Goal: Information Seeking & Learning: Learn about a topic

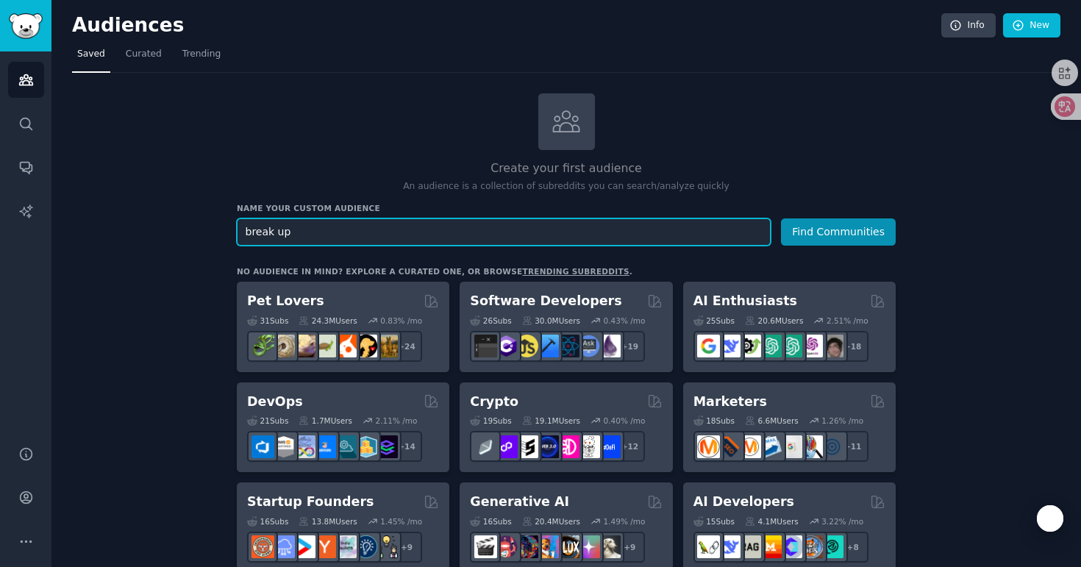
type input "break up"
click at [781, 218] on button "Find Communities" at bounding box center [838, 231] width 115 height 27
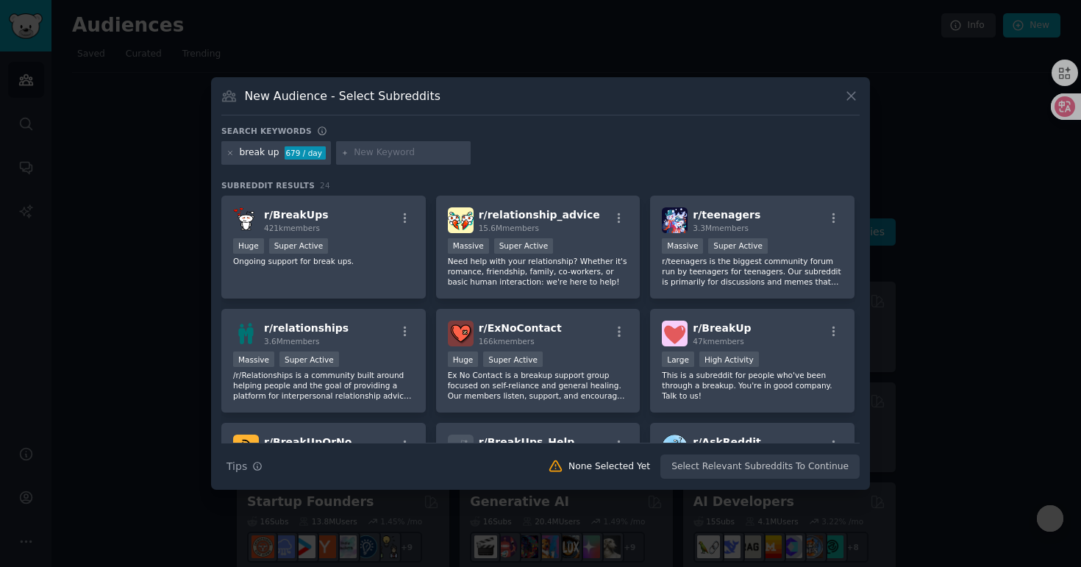
click at [229, 157] on div at bounding box center [230, 152] width 8 height 13
click at [232, 153] on icon at bounding box center [230, 153] width 8 height 8
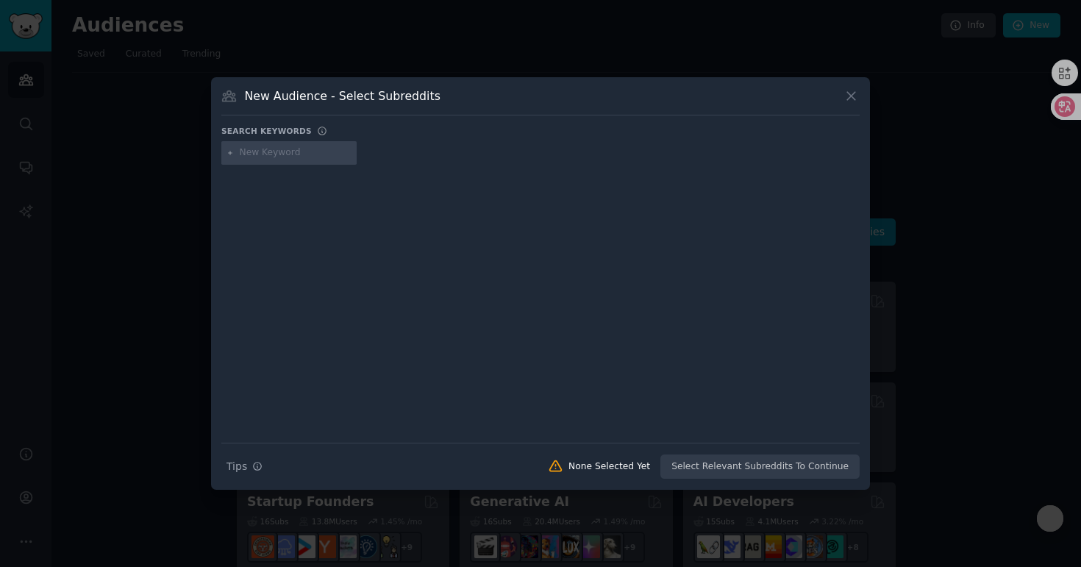
click at [274, 148] on input "text" at bounding box center [296, 152] width 112 height 13
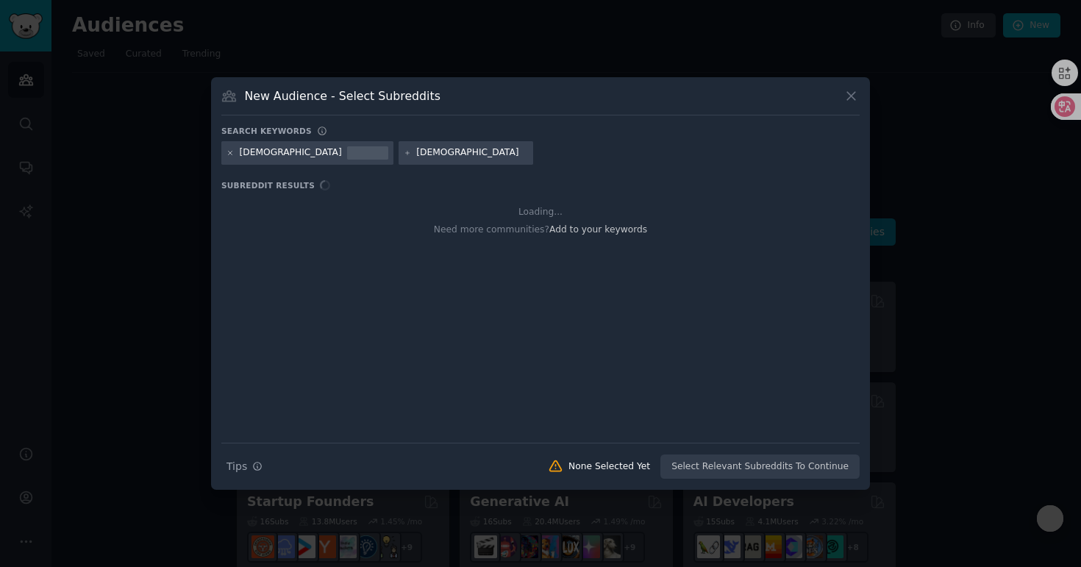
type input "[DEMOGRAPHIC_DATA]"
click at [226, 155] on icon at bounding box center [230, 153] width 8 height 8
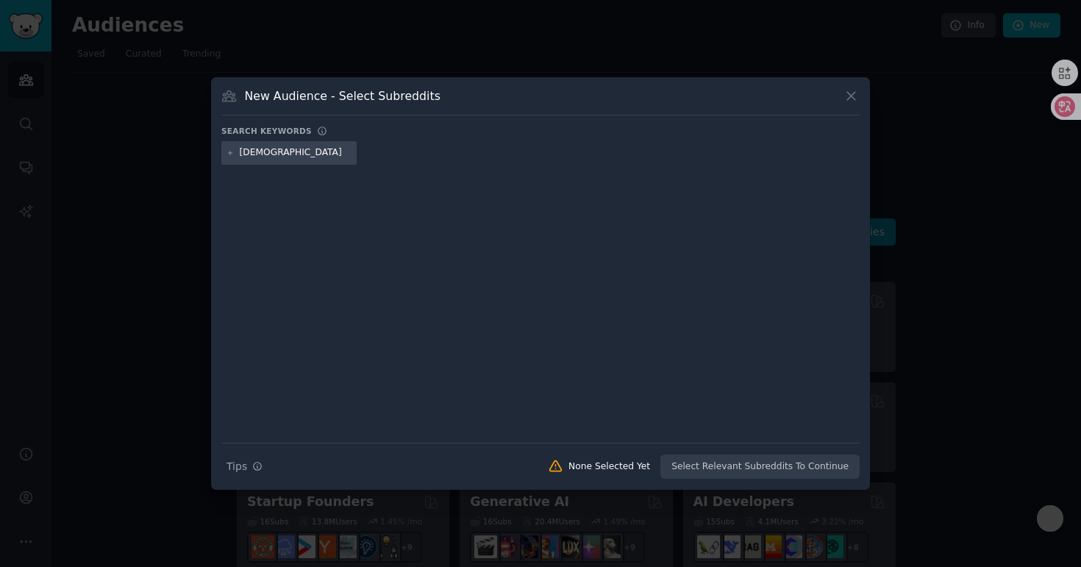
click at [226, 155] on icon at bounding box center [230, 153] width 8 height 8
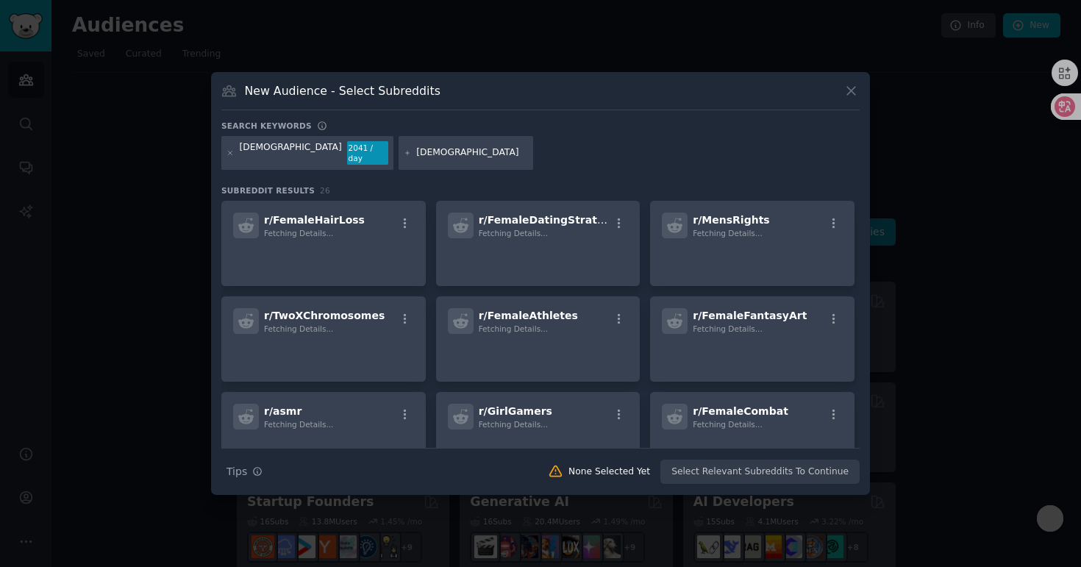
click at [225, 75] on div at bounding box center [540, 283] width 1081 height 567
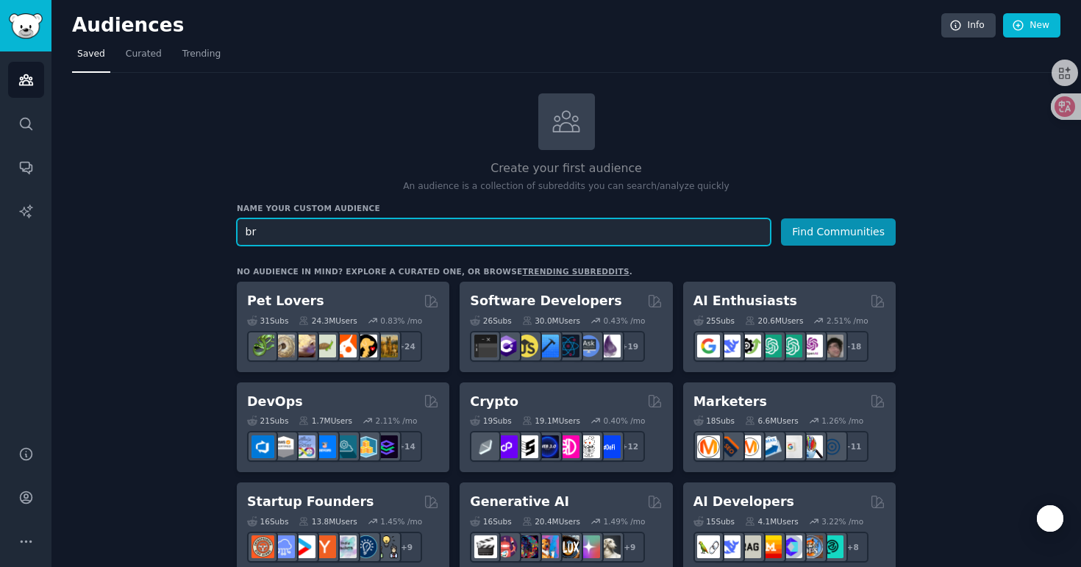
type input "b"
click at [781, 218] on button "Find Communities" at bounding box center [838, 231] width 115 height 27
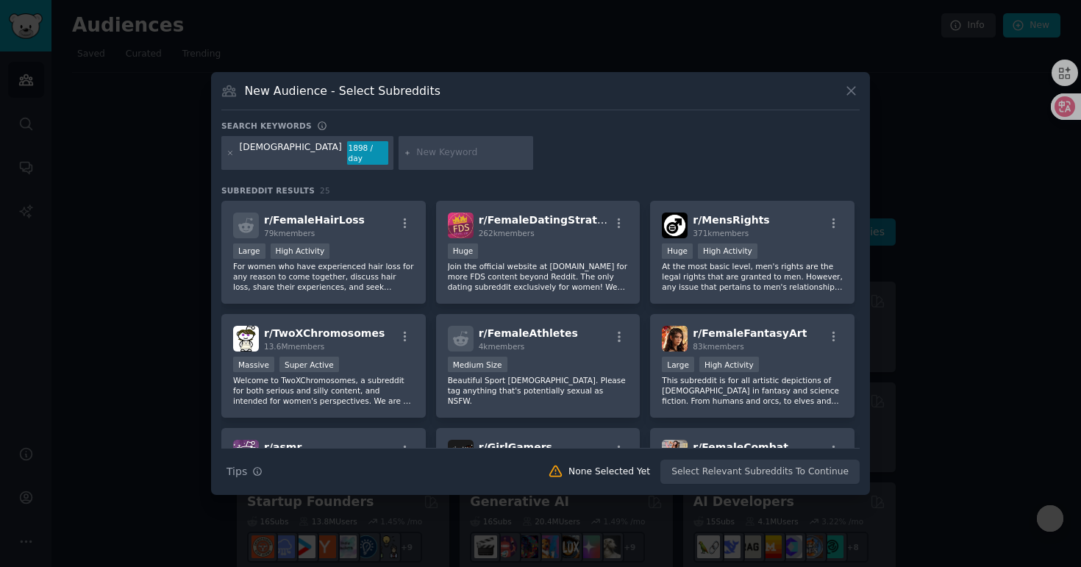
click at [149, 231] on div at bounding box center [540, 283] width 1081 height 567
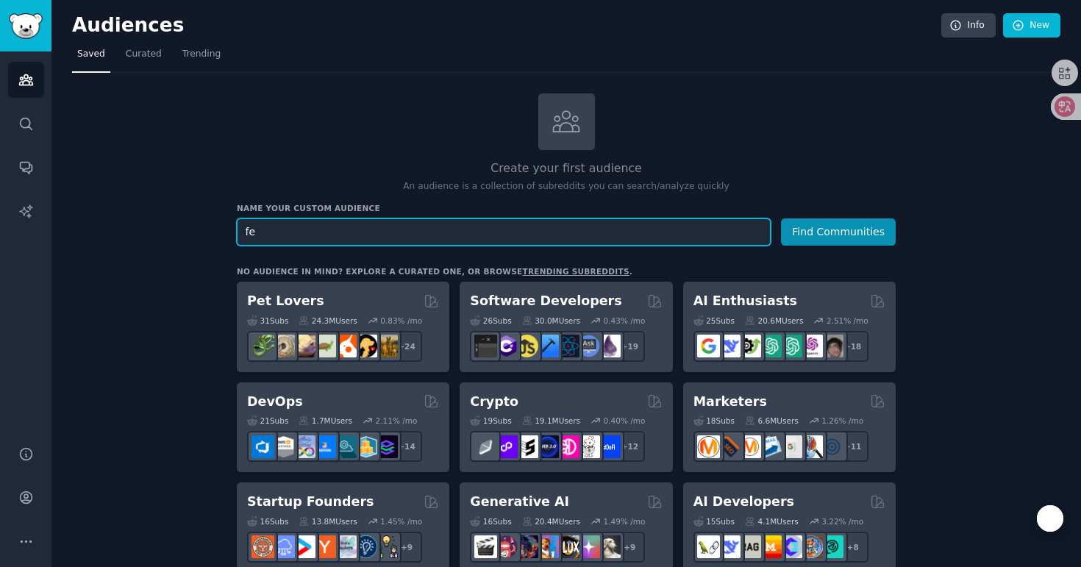
type input "f"
type input "girl"
click at [781, 218] on button "Find Communities" at bounding box center [838, 231] width 115 height 27
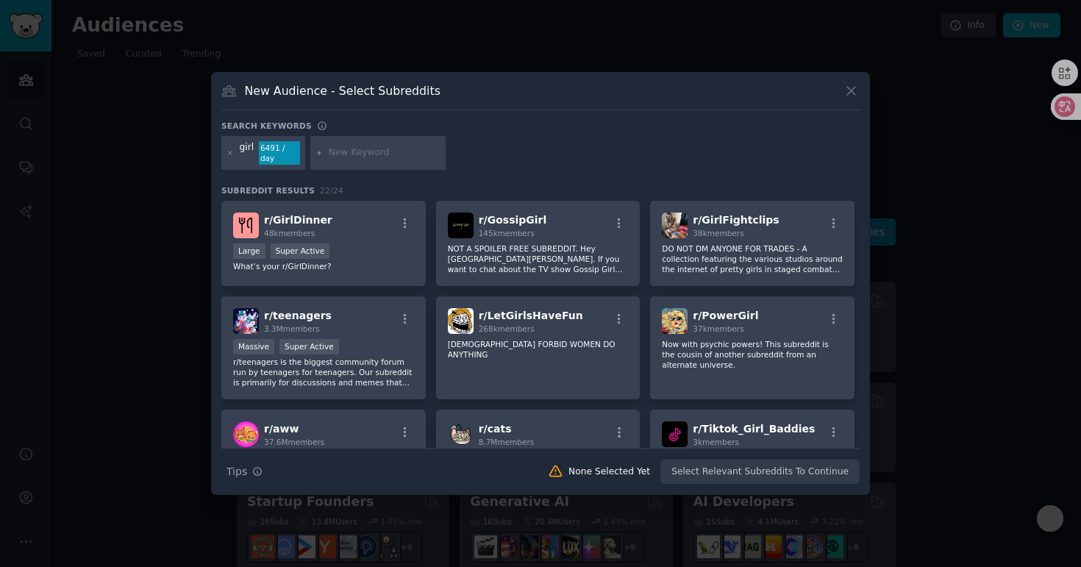
click at [149, 232] on div at bounding box center [540, 283] width 1081 height 567
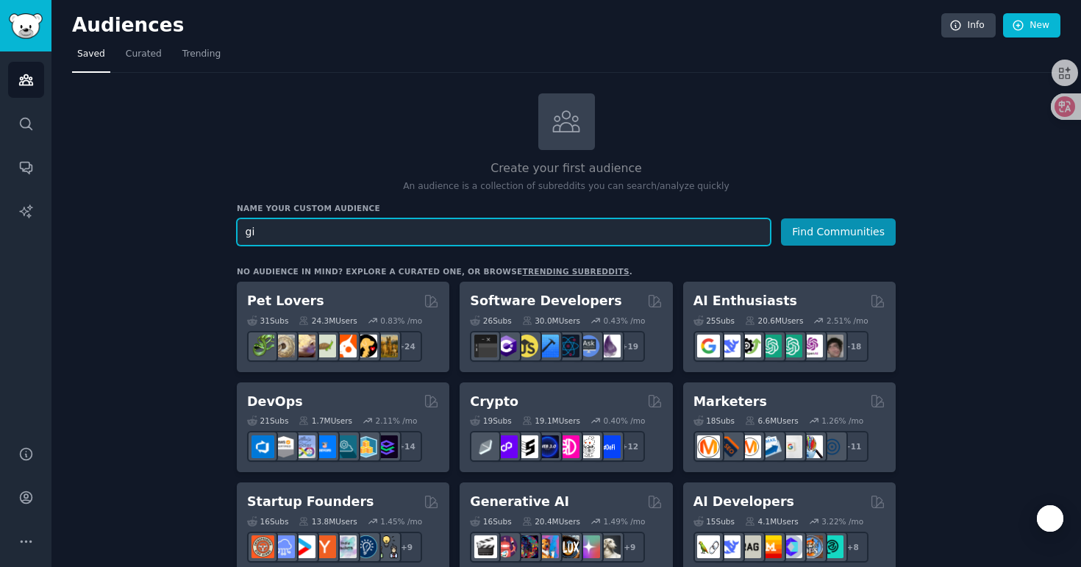
type input "g"
type input "breakup"
click at [781, 218] on button "Find Communities" at bounding box center [838, 231] width 115 height 27
